Goal: Task Accomplishment & Management: Manage account settings

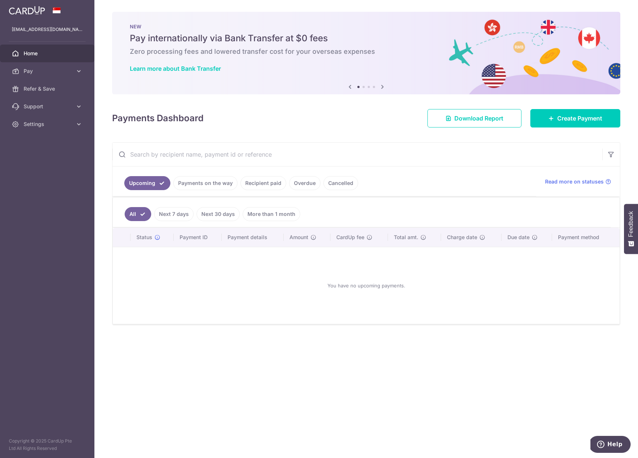
click at [252, 183] on link "Recipient paid" at bounding box center [263, 183] width 46 height 14
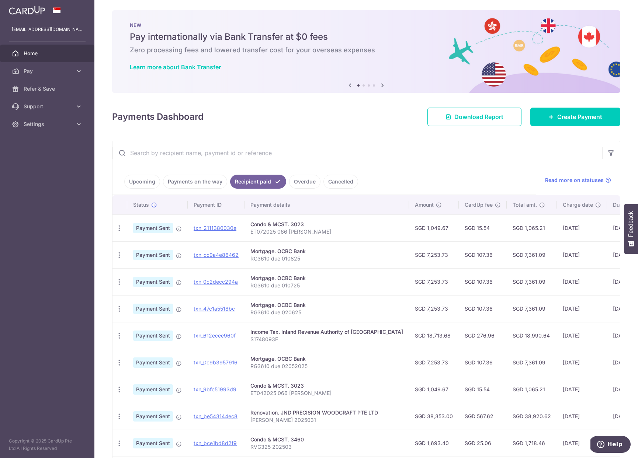
scroll to position [84, 0]
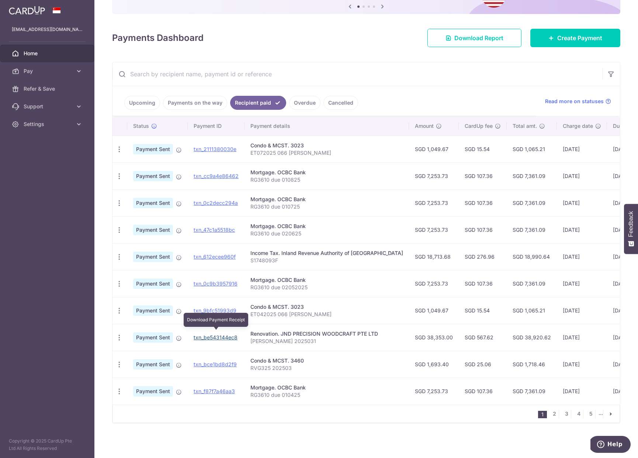
click at [226, 334] on link "txn_be543144ec8" at bounding box center [216, 337] width 44 height 6
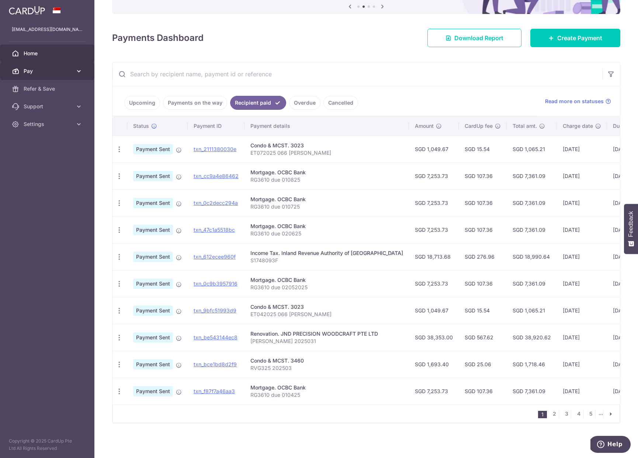
click at [69, 71] on span "Pay" at bounding box center [48, 70] width 49 height 7
click at [47, 104] on span "Recipients" at bounding box center [48, 106] width 49 height 7
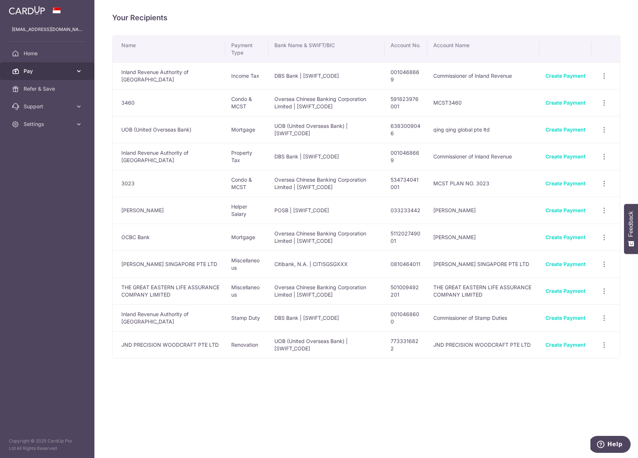
click at [80, 69] on icon at bounding box center [78, 70] width 7 height 7
click at [603, 80] on icon "button" at bounding box center [604, 76] width 8 height 8
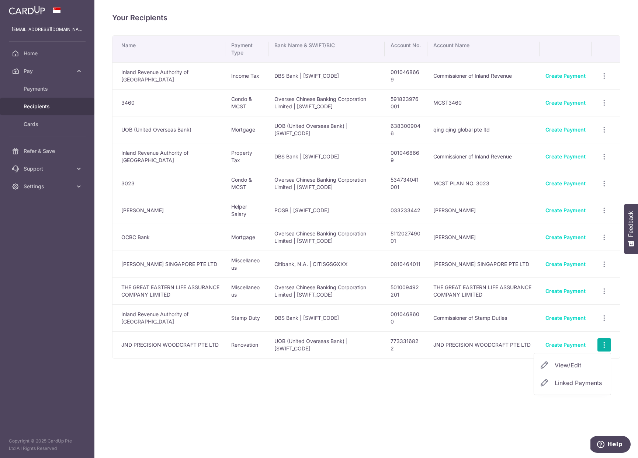
click at [562, 384] on span "Linked Payments" at bounding box center [578, 382] width 47 height 7
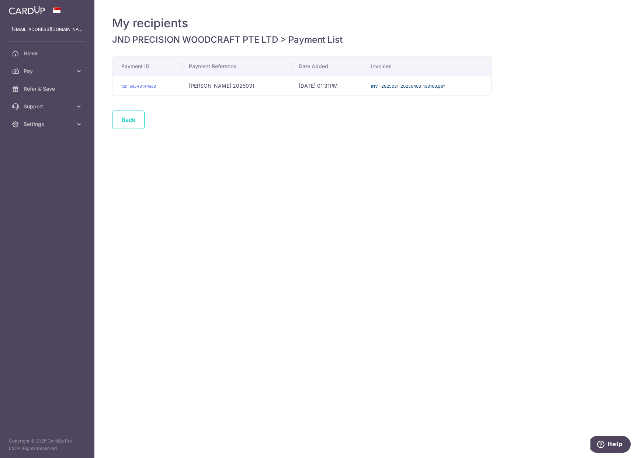
click at [394, 87] on link "INV_-2025031-20250403-133103.pdf" at bounding box center [408, 86] width 74 height 5
